Goal: Task Accomplishment & Management: Use online tool/utility

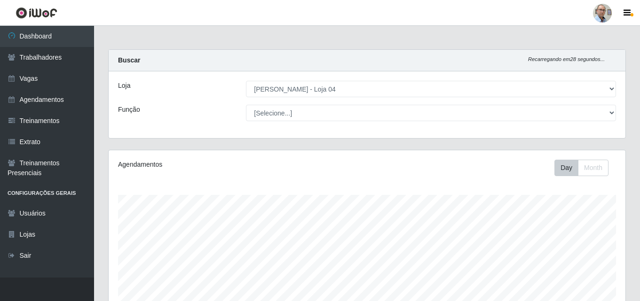
select select "251"
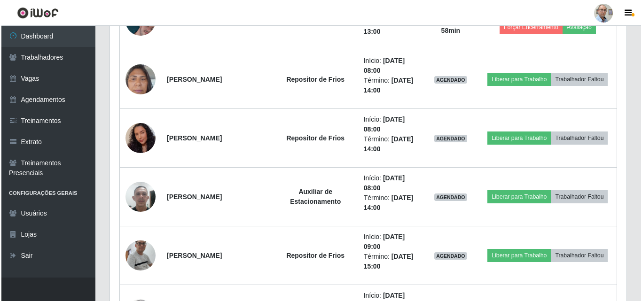
scroll to position [473, 0]
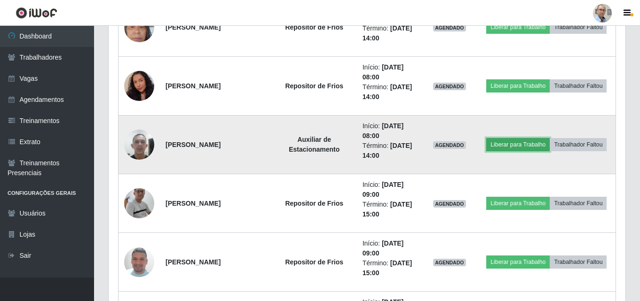
click at [516, 146] on button "Liberar para Trabalho" at bounding box center [517, 144] width 63 height 13
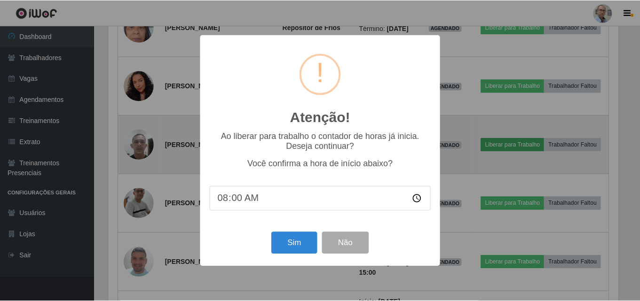
scroll to position [195, 512]
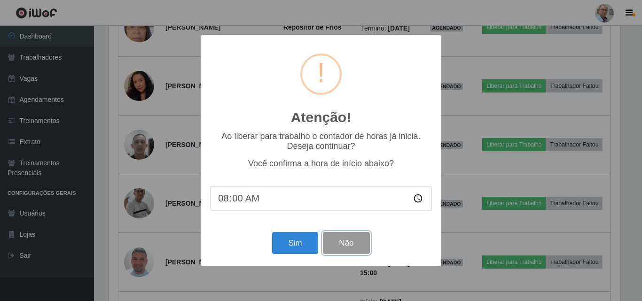
click at [359, 242] on button "Não" at bounding box center [346, 243] width 47 height 22
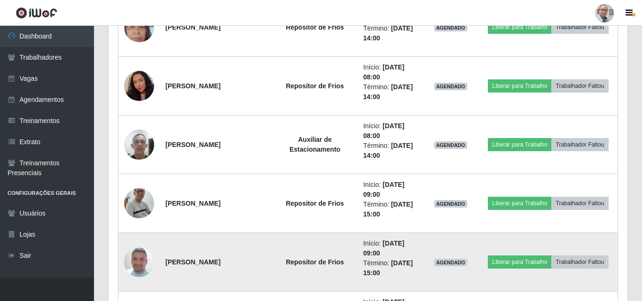
scroll to position [195, 516]
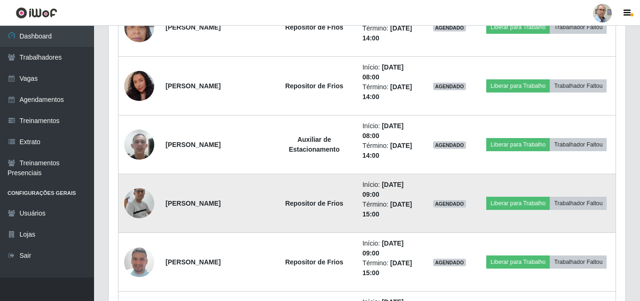
click at [128, 213] on img at bounding box center [139, 203] width 30 height 69
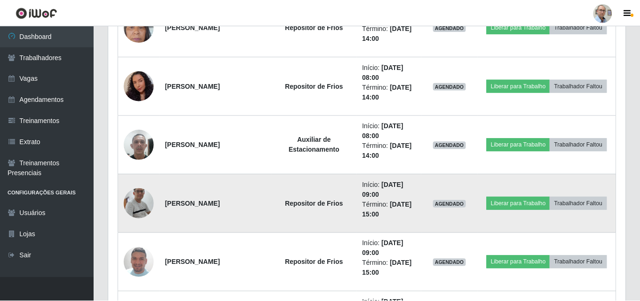
scroll to position [195, 512]
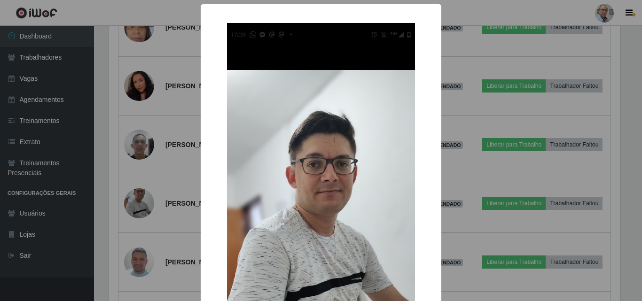
click at [130, 211] on div "× OK Cancel" at bounding box center [321, 150] width 642 height 301
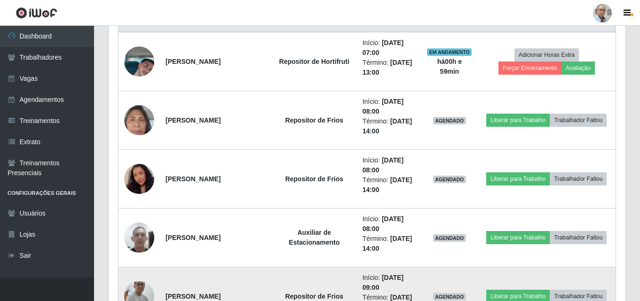
scroll to position [379, 0]
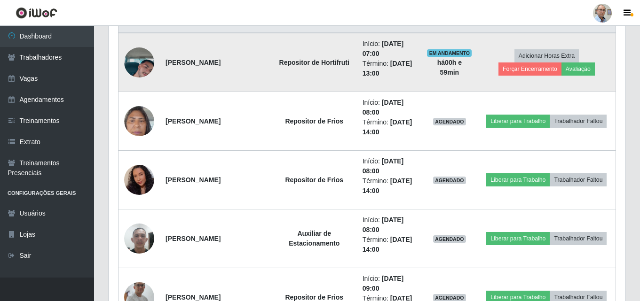
click at [141, 68] on img at bounding box center [139, 63] width 30 height 54
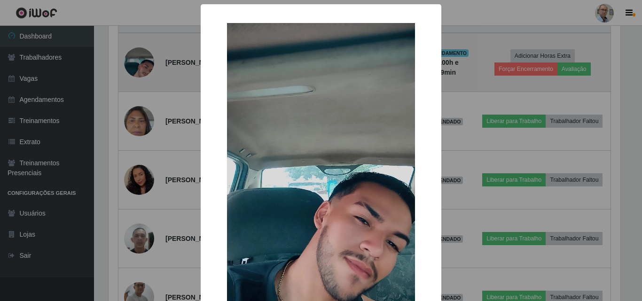
click at [141, 68] on div "× OK Cancel" at bounding box center [321, 150] width 642 height 301
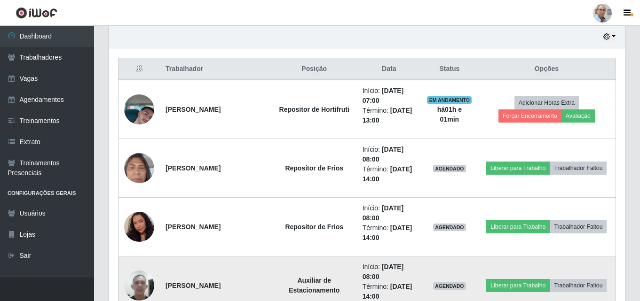
scroll to position [426, 0]
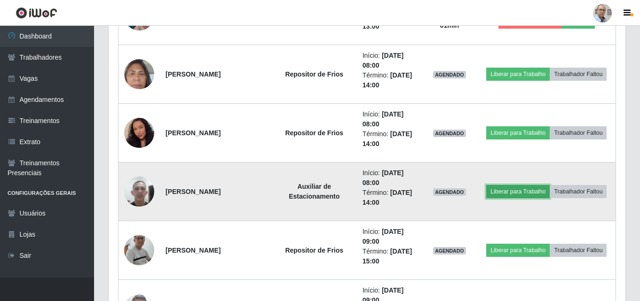
click at [505, 189] on button "Liberar para Trabalho" at bounding box center [517, 191] width 63 height 13
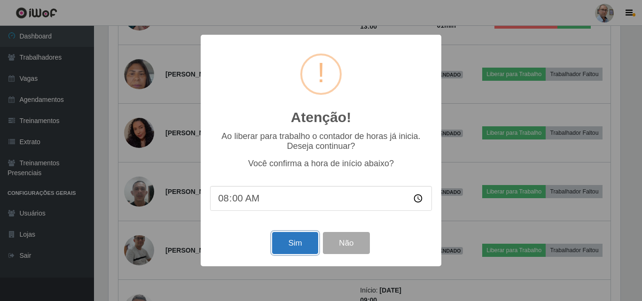
click at [295, 252] on button "Sim" at bounding box center [295, 243] width 46 height 22
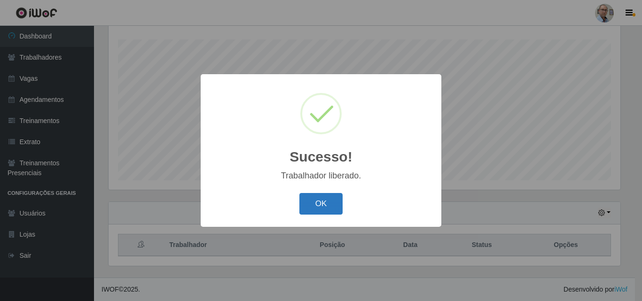
click at [322, 203] on button "OK" at bounding box center [321, 204] width 44 height 22
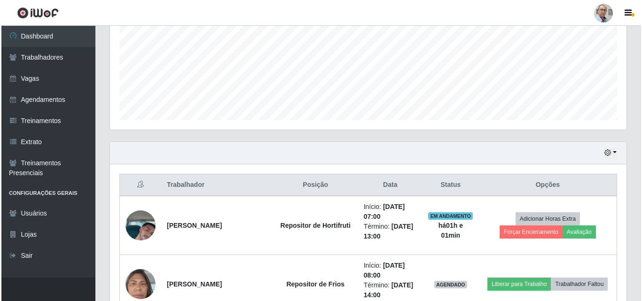
scroll to position [297, 0]
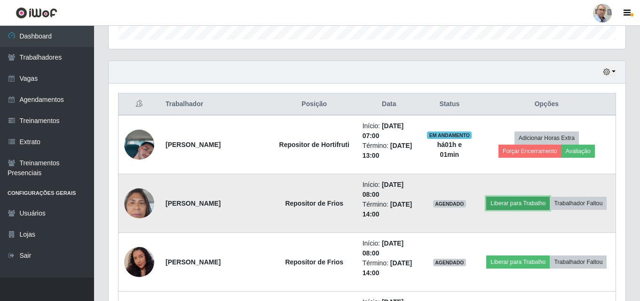
click at [528, 199] on button "Liberar para Trabalho" at bounding box center [517, 203] width 63 height 13
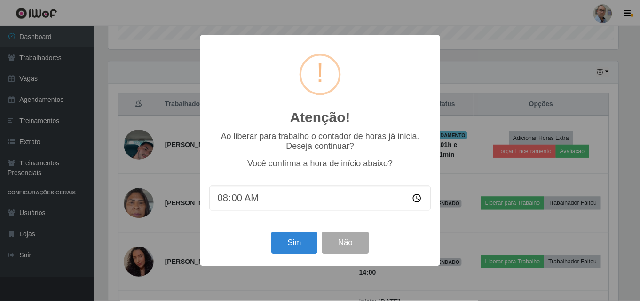
scroll to position [195, 512]
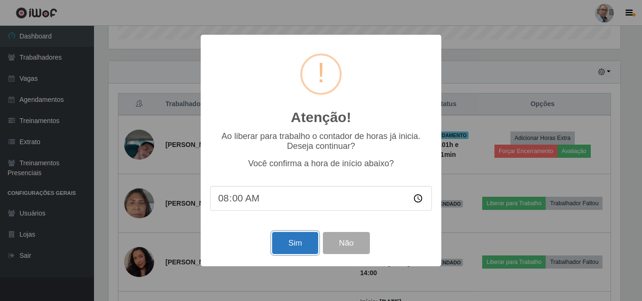
click at [289, 247] on button "Sim" at bounding box center [295, 243] width 46 height 22
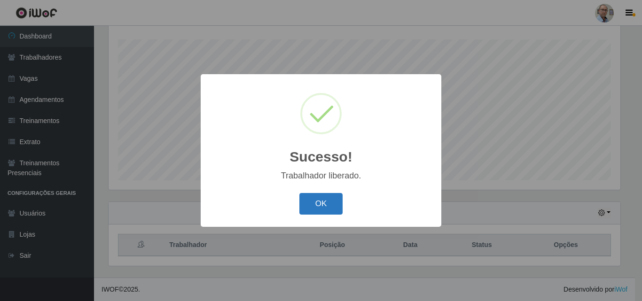
click at [327, 211] on button "OK" at bounding box center [321, 204] width 44 height 22
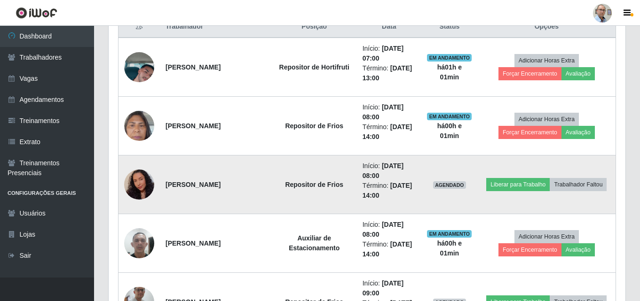
scroll to position [391, 0]
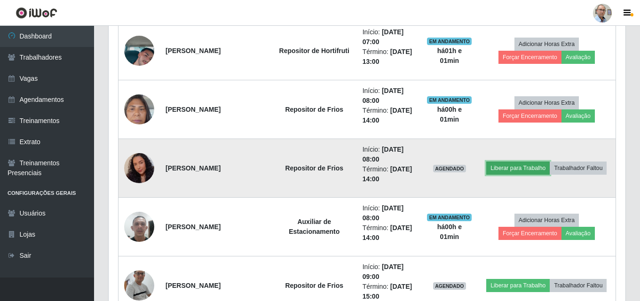
click at [514, 168] on button "Liberar para Trabalho" at bounding box center [517, 168] width 63 height 13
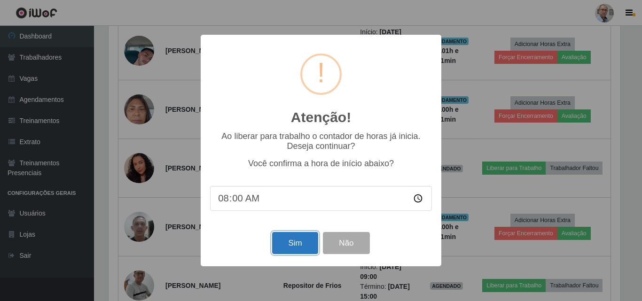
click at [305, 241] on button "Sim" at bounding box center [295, 243] width 46 height 22
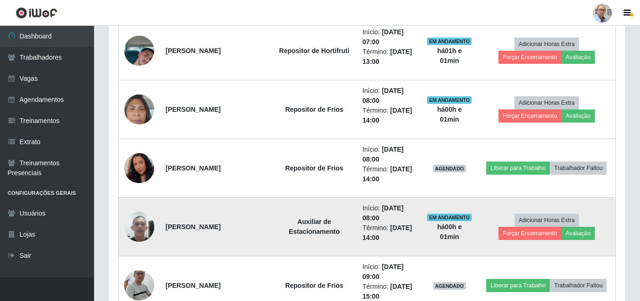
scroll to position [0, 0]
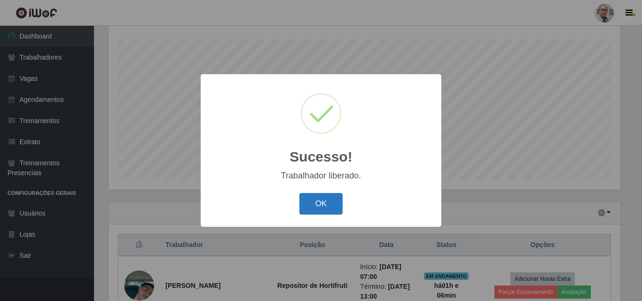
click at [331, 206] on button "OK" at bounding box center [321, 204] width 44 height 22
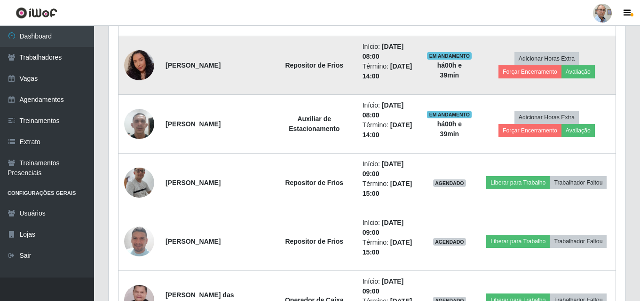
scroll to position [531, 0]
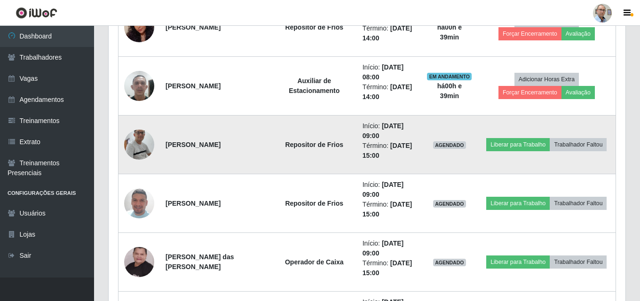
click at [133, 140] on img at bounding box center [139, 144] width 30 height 69
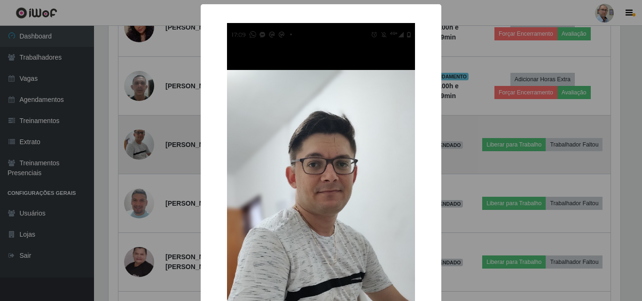
click at [133, 140] on div "× OK Cancel" at bounding box center [321, 150] width 642 height 301
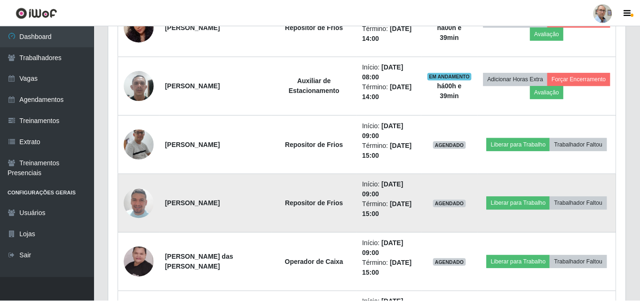
scroll to position [195, 516]
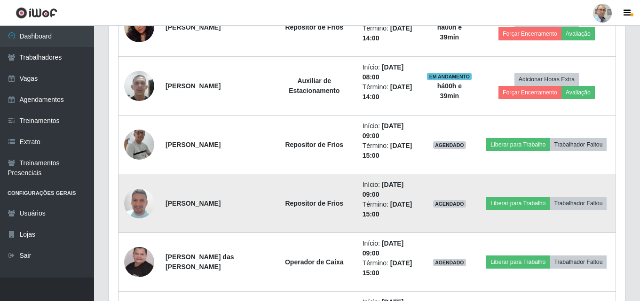
click at [148, 212] on img at bounding box center [139, 204] width 30 height 54
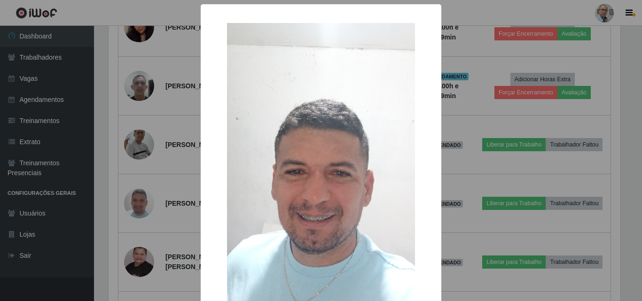
click at [149, 211] on div "× OK Cancel" at bounding box center [321, 150] width 642 height 301
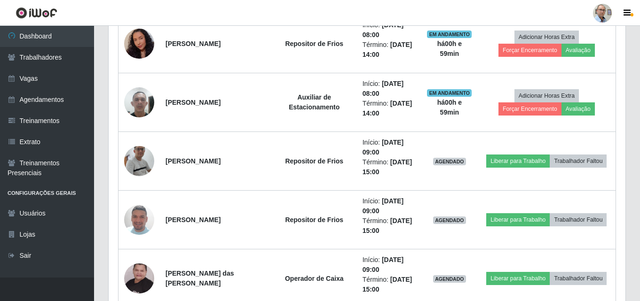
scroll to position [567, 0]
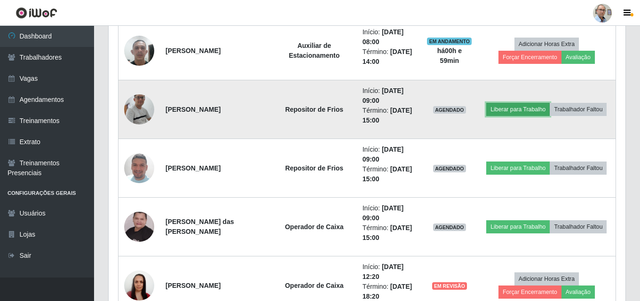
click at [533, 109] on button "Liberar para Trabalho" at bounding box center [517, 109] width 63 height 13
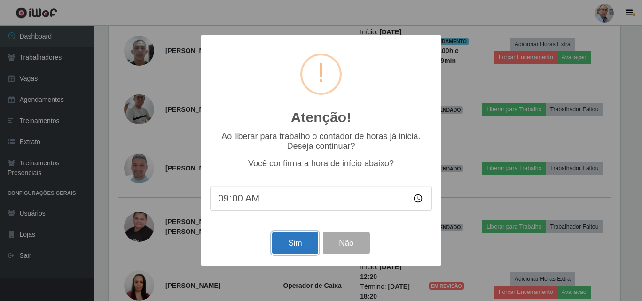
click at [302, 243] on button "Sim" at bounding box center [295, 243] width 46 height 22
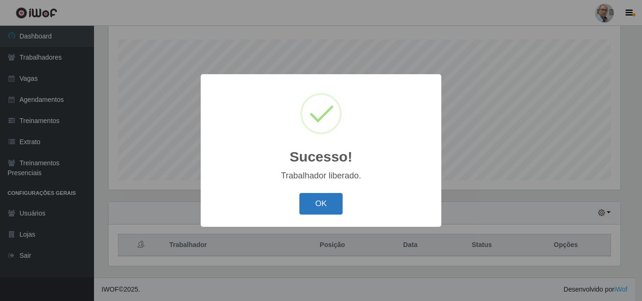
click at [333, 203] on button "OK" at bounding box center [321, 204] width 44 height 22
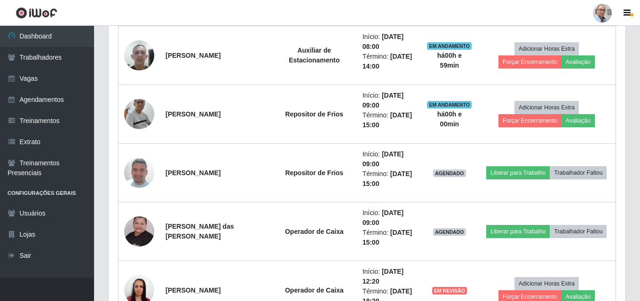
scroll to position [578, 0]
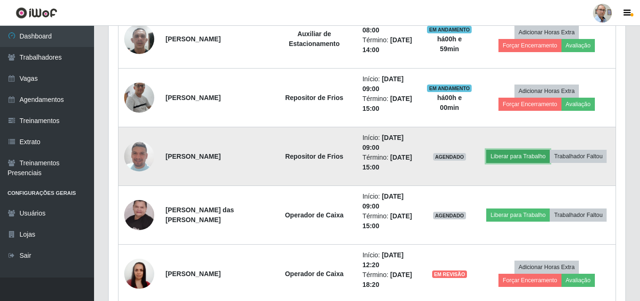
click at [513, 155] on button "Liberar para Trabalho" at bounding box center [517, 156] width 63 height 13
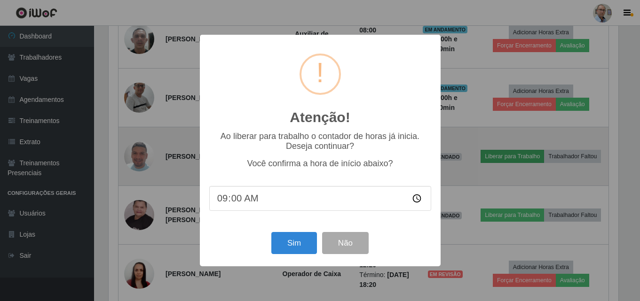
scroll to position [195, 512]
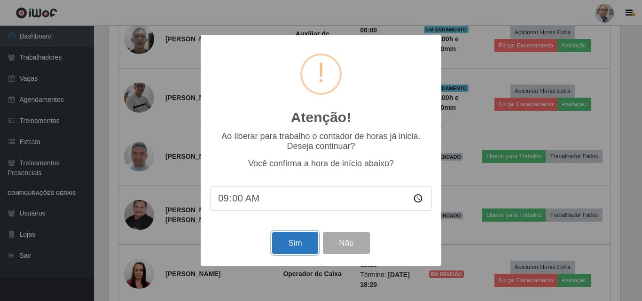
click at [304, 242] on button "Sim" at bounding box center [295, 243] width 46 height 22
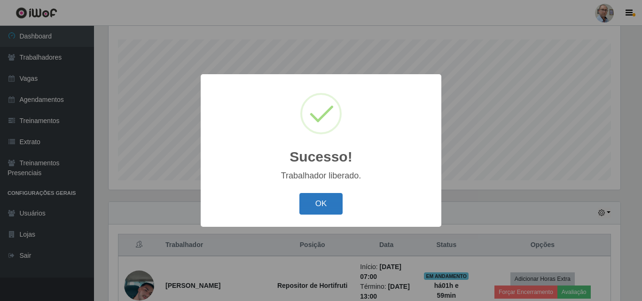
click at [319, 201] on button "OK" at bounding box center [321, 204] width 44 height 22
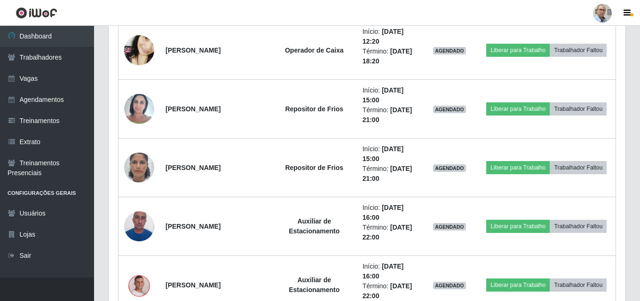
scroll to position [943, 0]
